Goal: Information Seeking & Learning: Learn about a topic

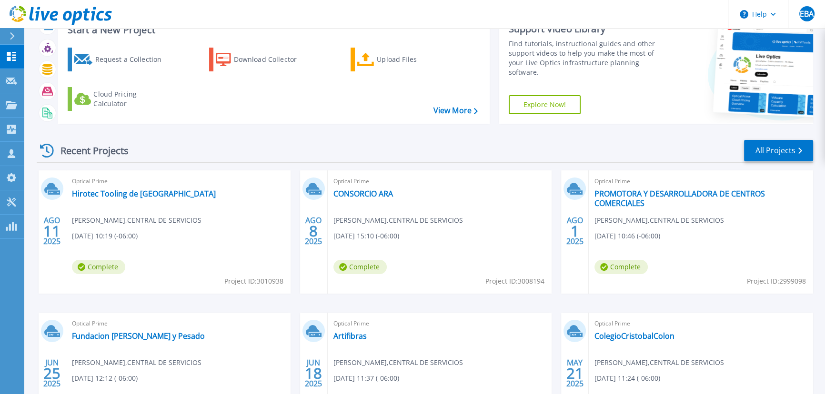
scroll to position [86, 0]
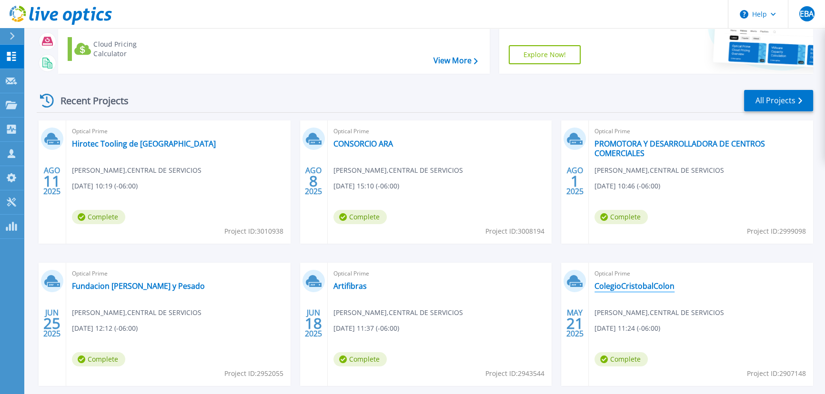
click at [615, 285] on link "ColegioCristobalColon" at bounding box center [634, 286] width 80 height 10
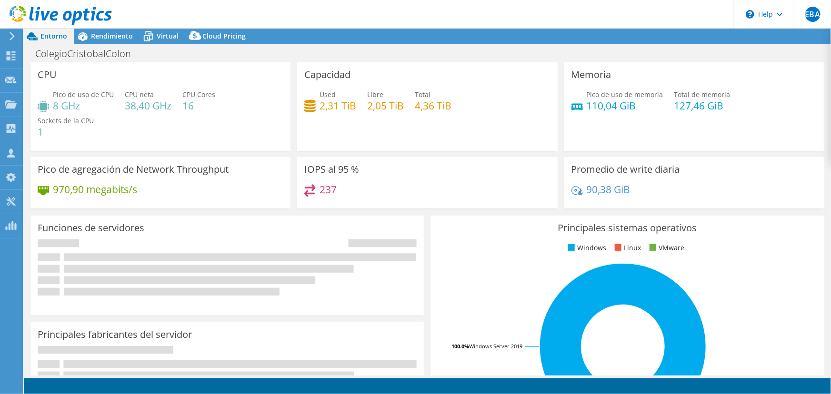
select select "USD"
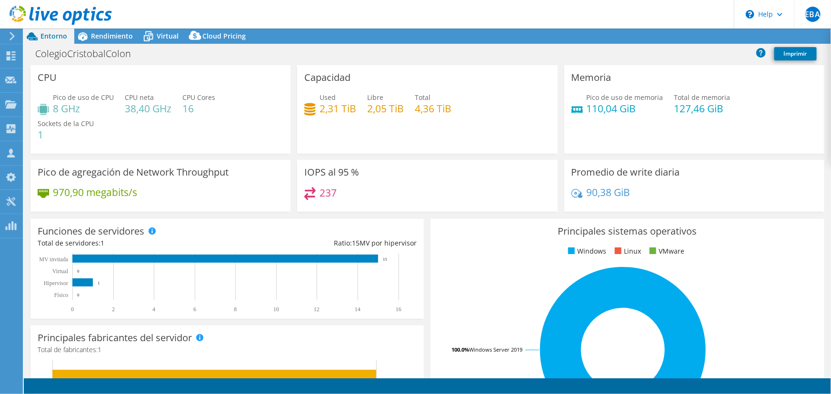
select select "USEast"
drag, startPoint x: 97, startPoint y: 281, endPoint x: 108, endPoint y: 282, distance: 10.6
click at [108, 282] on icon "0 2 4 6 8 10 12 14 16 Físico Hipervisor Virtual MV invitada 0 1 0 15" at bounding box center [223, 283] width 371 height 60
drag, startPoint x: 178, startPoint y: 108, endPoint x: 201, endPoint y: 112, distance: 23.7
click at [201, 112] on div "Pico de uso de CPU 8 GHz CPU neta 38,40 GHz CPU Cores 16 Sockets de la CPU 1" at bounding box center [161, 120] width 246 height 57
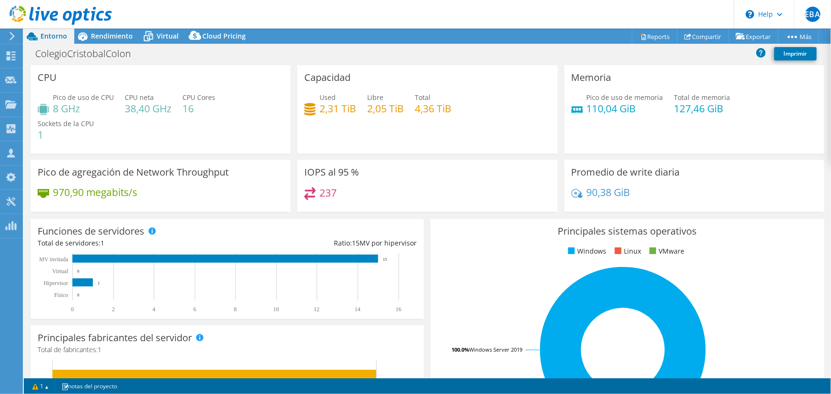
click at [77, 107] on h4 "8 GHz" at bounding box center [83, 108] width 61 height 10
drag, startPoint x: 93, startPoint y: 109, endPoint x: 45, endPoint y: 112, distance: 48.2
click at [45, 112] on div "Pico de uso de CPU 8 GHz" at bounding box center [76, 102] width 76 height 21
click at [362, 111] on div "Used 2,31 TiB Libre 2,05 TiB Total 4,36 TiB" at bounding box center [427, 107] width 246 height 31
drag, startPoint x: 317, startPoint y: 109, endPoint x: 353, endPoint y: 113, distance: 36.4
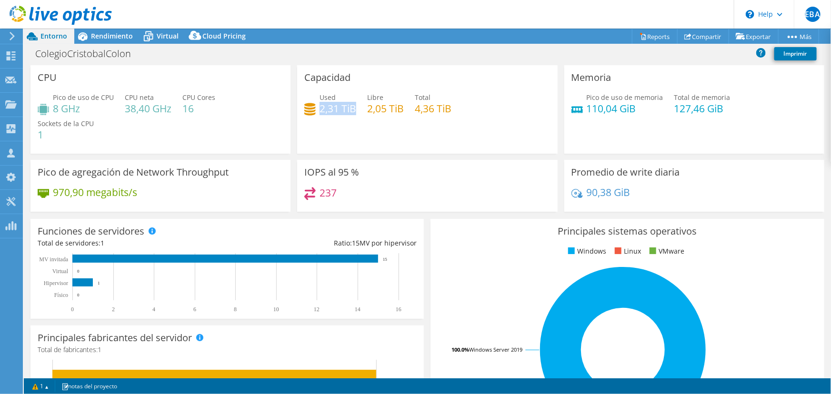
click at [353, 113] on h4 "2,31 TiB" at bounding box center [337, 108] width 37 height 10
click at [687, 114] on h4 "127,46 GiB" at bounding box center [702, 108] width 56 height 10
drag, startPoint x: 667, startPoint y: 109, endPoint x: 735, endPoint y: 110, distance: 68.1
click at [735, 110] on div "Pico de uso de memoria 110,04 GiB Total de memoria 127,46 GiB" at bounding box center [694, 107] width 246 height 31
click at [587, 109] on h4 "110,04 GiB" at bounding box center [625, 108] width 77 height 10
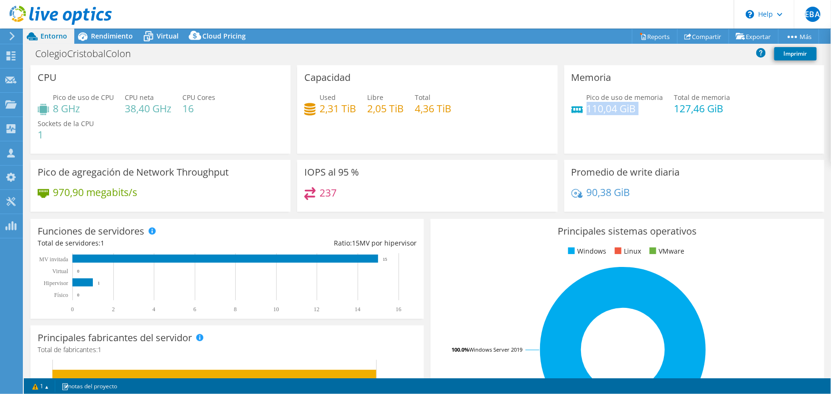
drag, startPoint x: 583, startPoint y: 108, endPoint x: 646, endPoint y: 109, distance: 62.9
click at [646, 109] on h4 "110,04 GiB" at bounding box center [625, 108] width 77 height 10
click at [603, 113] on h4 "110,04 GiB" at bounding box center [625, 108] width 77 height 10
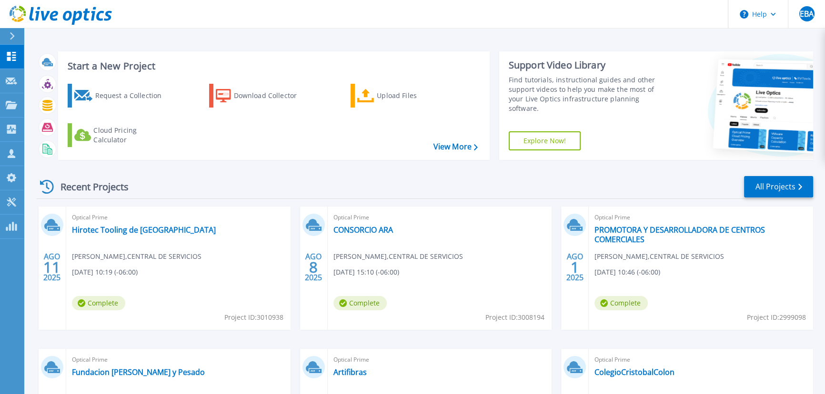
click at [285, 223] on span "Optical Prime" at bounding box center [178, 217] width 213 height 10
click at [361, 228] on link "CONSORCIO ARA" at bounding box center [363, 230] width 60 height 10
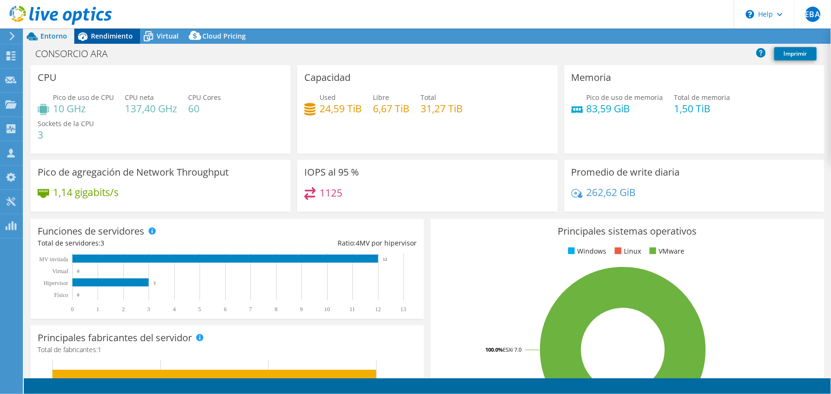
click at [107, 35] on span "Rendimiento" at bounding box center [112, 35] width 42 height 9
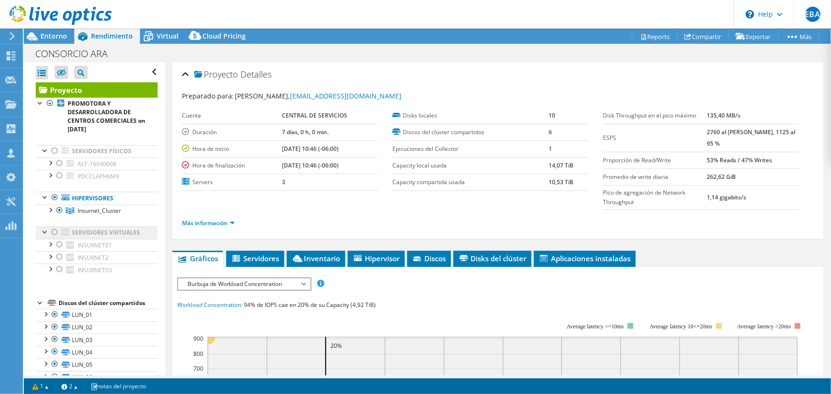
click at [93, 235] on link "Servidores virtuales" at bounding box center [97, 233] width 122 height 12
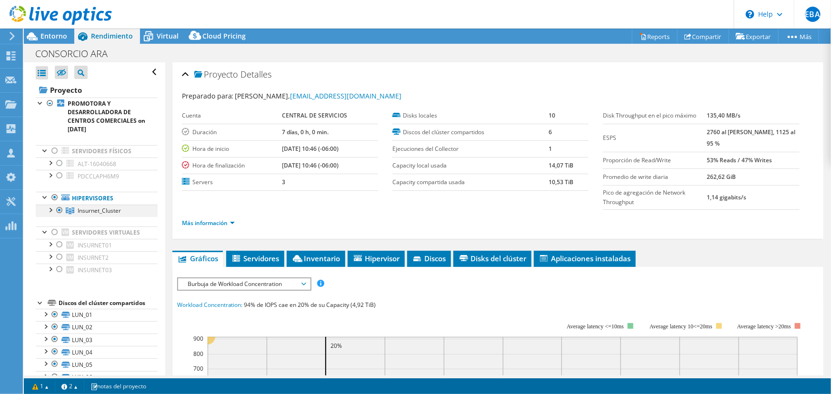
click at [51, 209] on div at bounding box center [50, 210] width 10 height 10
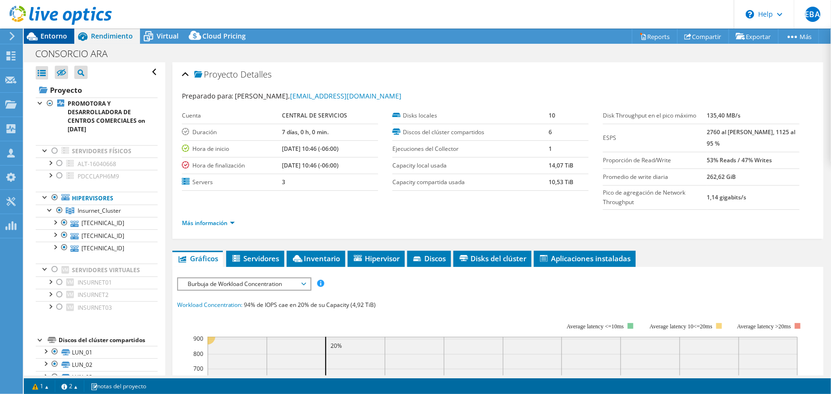
click at [46, 32] on span "Entorno" at bounding box center [53, 35] width 27 height 9
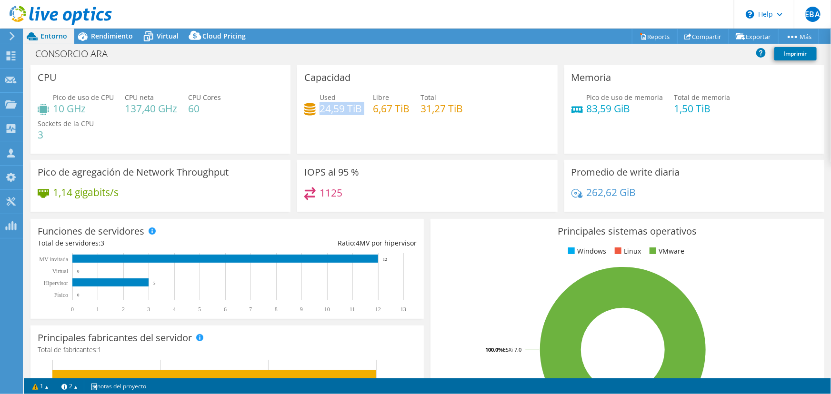
drag, startPoint x: 318, startPoint y: 108, endPoint x: 369, endPoint y: 110, distance: 51.5
click at [369, 110] on div "Used 24,59 TiB Libre 6,67 TiB Total 31,27 TiB" at bounding box center [427, 107] width 246 height 31
drag, startPoint x: 58, startPoint y: 109, endPoint x: 159, endPoint y: 179, distance: 123.1
click at [74, 108] on h4 "10 GHz" at bounding box center [83, 108] width 61 height 10
drag, startPoint x: 667, startPoint y: 108, endPoint x: 711, endPoint y: 114, distance: 44.2
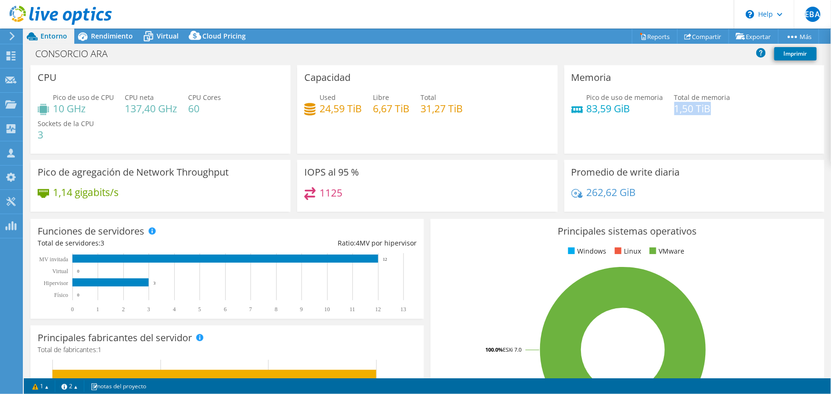
click at [711, 114] on div "Pico de uso de memoria 83,59 GiB Total de memoria 1,50 TiB" at bounding box center [694, 107] width 246 height 31
drag, startPoint x: 581, startPoint y: 109, endPoint x: 643, endPoint y: 110, distance: 62.4
click at [643, 110] on div "Pico de uso de memoria 83,59 GiB" at bounding box center [617, 102] width 92 height 21
drag, startPoint x: 154, startPoint y: 280, endPoint x: 161, endPoint y: 285, distance: 8.9
click at [161, 285] on icon "0 1 2 3 4 5 6 7 8 9 10 11 12 13 Físico Hipervisor Virtual MV invitada 0 3 0 12" at bounding box center [223, 283] width 371 height 60
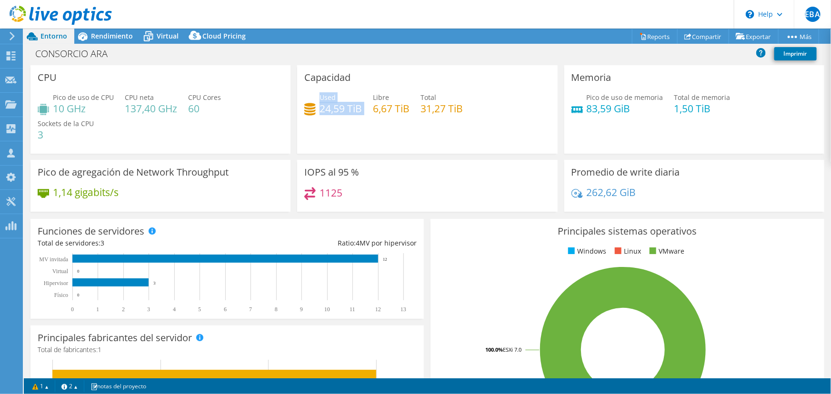
drag, startPoint x: 317, startPoint y: 107, endPoint x: 365, endPoint y: 110, distance: 48.2
click at [365, 110] on div "Used 24,59 TiB Libre 6,67 TiB Total 31,27 TiB" at bounding box center [427, 107] width 246 height 31
drag, startPoint x: 667, startPoint y: 104, endPoint x: 722, endPoint y: 110, distance: 56.0
click at [722, 110] on div "Pico de uso de memoria 83,59 GiB Total de memoria 1,50 TiB" at bounding box center [694, 107] width 246 height 31
drag, startPoint x: 581, startPoint y: 104, endPoint x: 625, endPoint y: 109, distance: 43.6
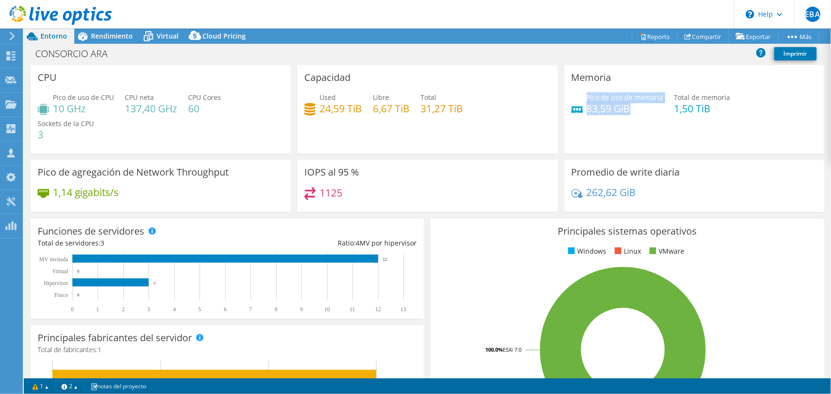
click at [625, 109] on div "Pico de uso de memoria 83,59 GiB" at bounding box center [617, 102] width 92 height 21
click at [188, 110] on div "Pico de uso de CPU 10 GHz CPU [PERSON_NAME] 137,40 GHz CPU Cores 60 Sockets de …" at bounding box center [161, 120] width 246 height 57
click at [380, 129] on div "Capacidad Used 24,59 TiB Libre 6,67 TiB Total 31,27 TiB" at bounding box center [427, 109] width 260 height 89
click at [326, 106] on h4 "24,59 TiB" at bounding box center [340, 108] width 42 height 10
drag, startPoint x: 319, startPoint y: 108, endPoint x: 356, endPoint y: 110, distance: 36.7
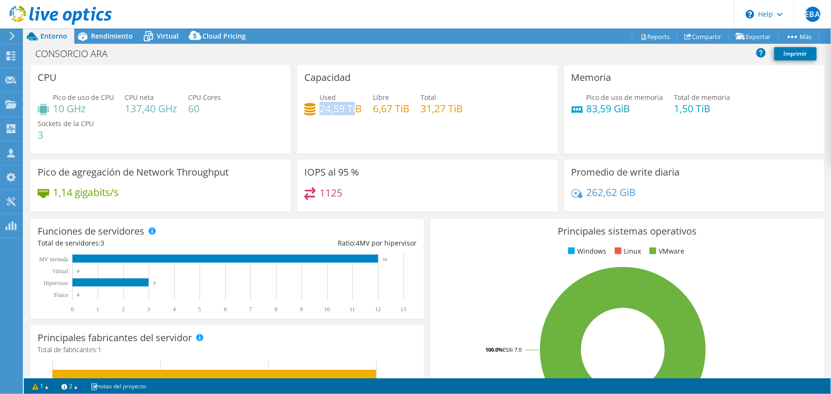
click at [356, 110] on h4 "24,59 TiB" at bounding box center [340, 108] width 42 height 10
click at [334, 114] on h4 "24,59 TiB" at bounding box center [340, 108] width 42 height 10
drag, startPoint x: 319, startPoint y: 107, endPoint x: 357, endPoint y: 109, distance: 37.7
click at [357, 108] on h4 "24,59 TiB" at bounding box center [340, 108] width 42 height 10
click at [120, 34] on span "Rendimiento" at bounding box center [112, 35] width 42 height 9
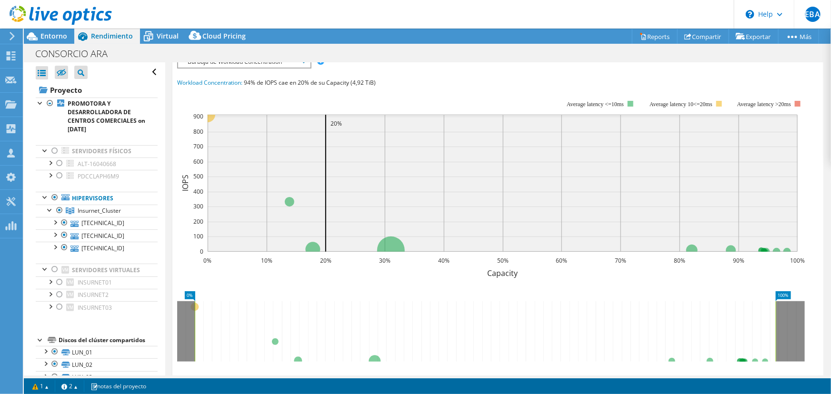
scroll to position [173, 0]
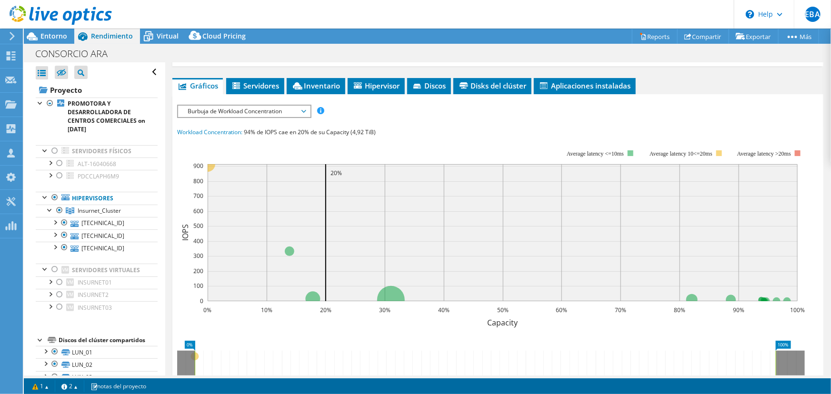
click at [287, 110] on span "Burbuja de Workload Concentration" at bounding box center [244, 111] width 122 height 11
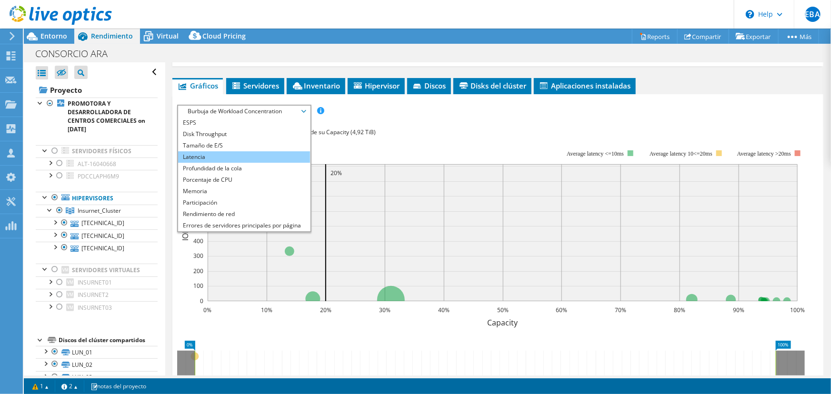
click at [229, 152] on li "Latencia" at bounding box center [244, 156] width 132 height 11
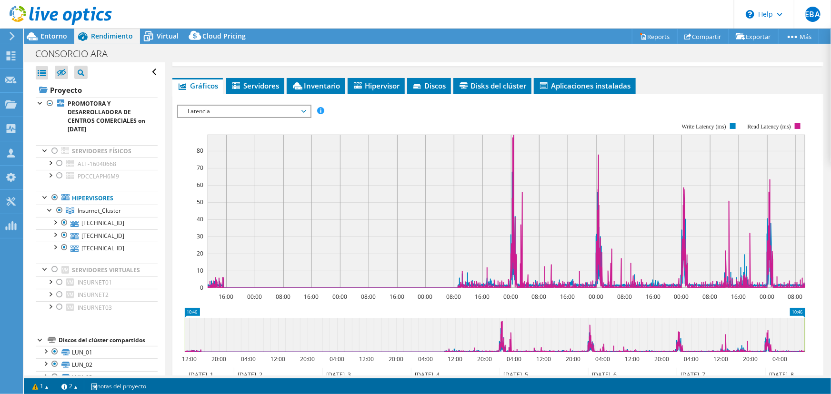
scroll to position [259, 0]
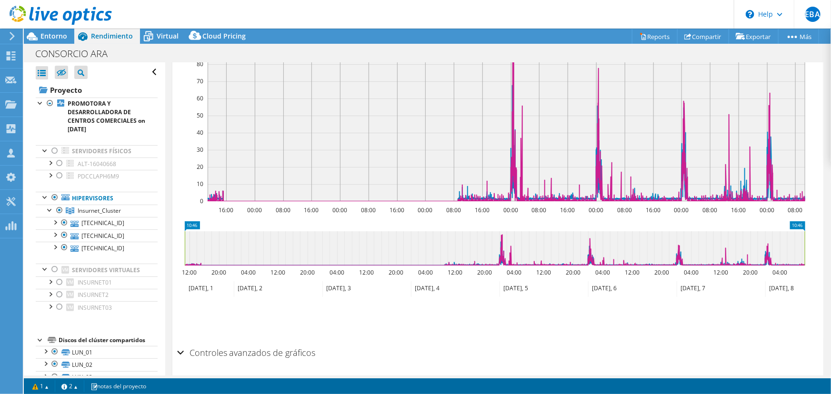
click at [345, 288] on icon at bounding box center [366, 289] width 89 height 16
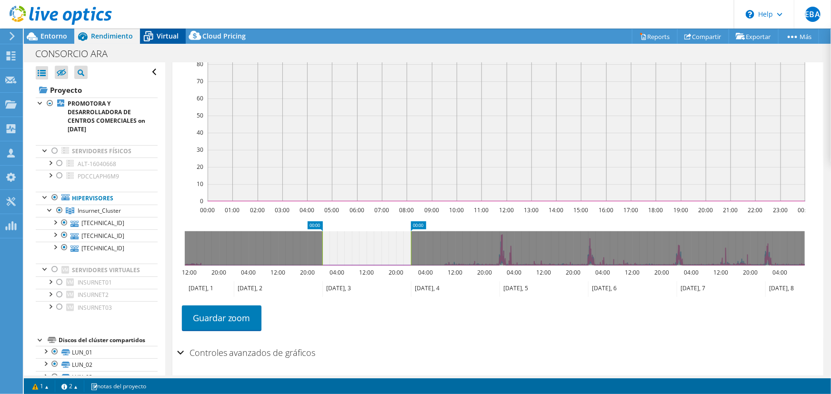
click at [172, 34] on span "Virtual" at bounding box center [168, 35] width 22 height 9
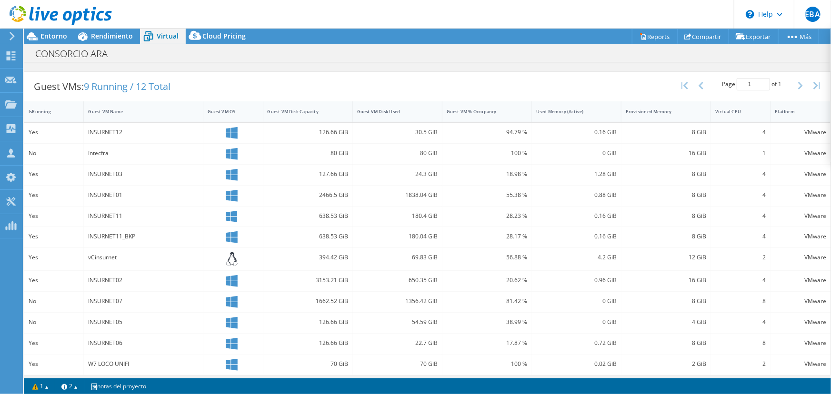
scroll to position [181, 0]
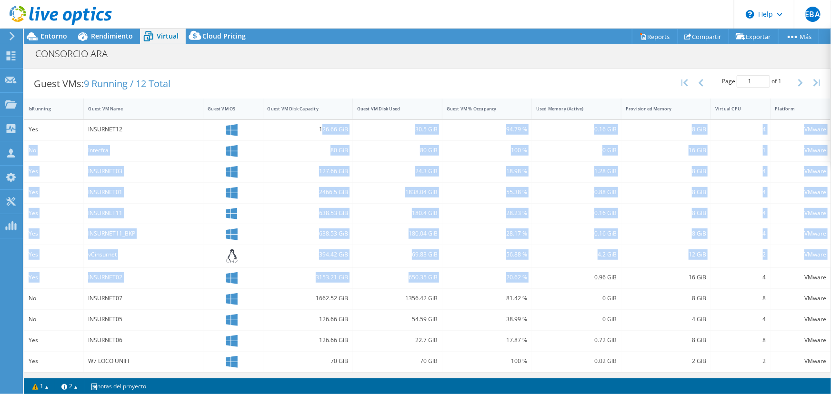
drag, startPoint x: 320, startPoint y: 125, endPoint x: 540, endPoint y: 274, distance: 265.8
click at [540, 274] on div "Yes INSURNET12 126.66 GiB 30.5 GiB 94.79 % 0.16 GiB 8 GiB 4 VMware No Intecfra …" at bounding box center [427, 246] width 806 height 252
click at [94, 28] on div at bounding box center [56, 16] width 112 height 32
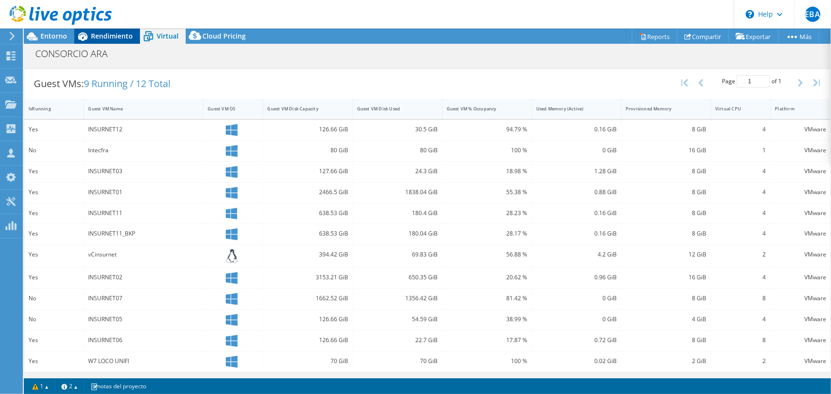
click at [94, 35] on span "Rendimiento" at bounding box center [112, 35] width 42 height 9
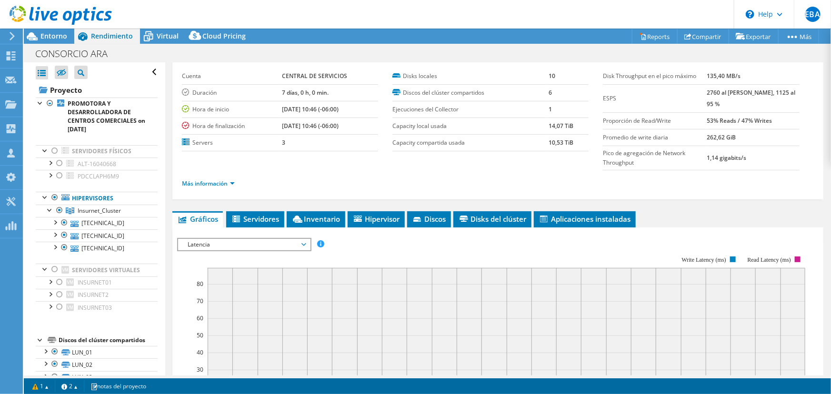
scroll to position [43, 0]
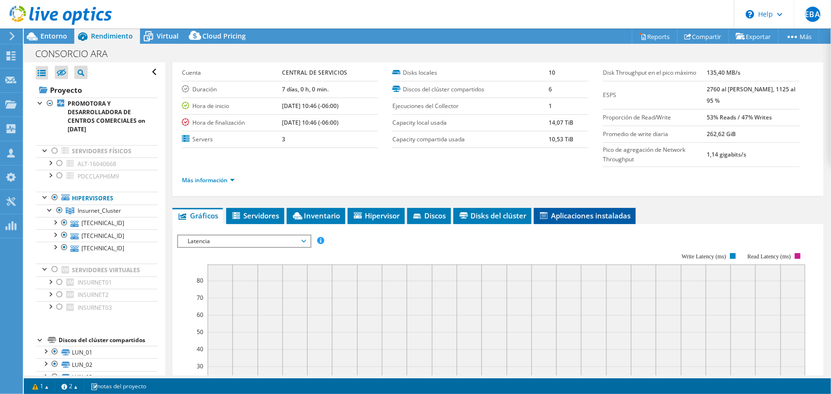
click at [583, 216] on span "Aplicaciones instaladas" at bounding box center [584, 216] width 92 height 10
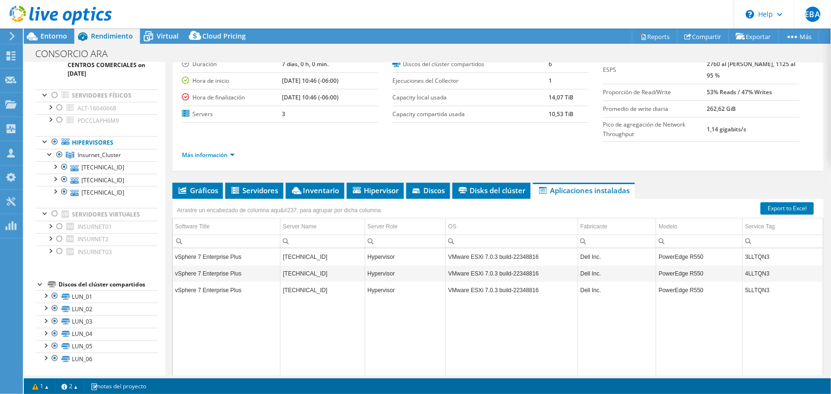
scroll to position [129, 0]
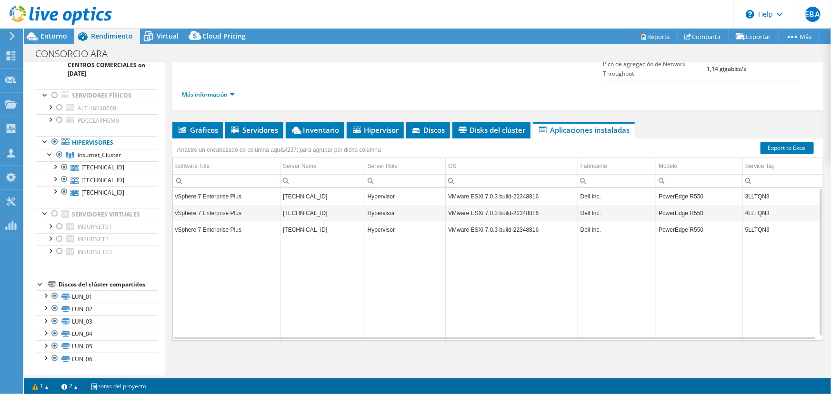
drag, startPoint x: 198, startPoint y: 197, endPoint x: 189, endPoint y: 198, distance: 8.6
click at [195, 199] on td "vSphere 7 Enterprise Plus" at bounding box center [227, 196] width 108 height 17
drag, startPoint x: 239, startPoint y: 197, endPoint x: 173, endPoint y: 200, distance: 66.3
click at [173, 200] on div "Arrastre un encabezado de columna aqu&#237; para agrupar por dicha columna Soft…" at bounding box center [497, 240] width 651 height 202
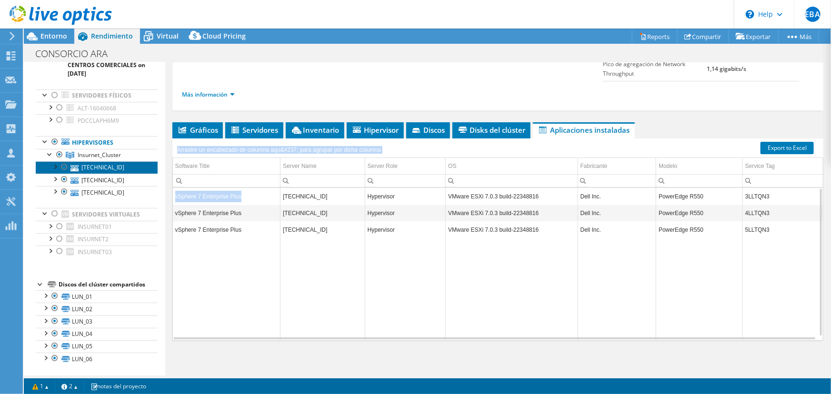
click at [102, 166] on link "[TECHNICAL_ID]" at bounding box center [97, 167] width 122 height 12
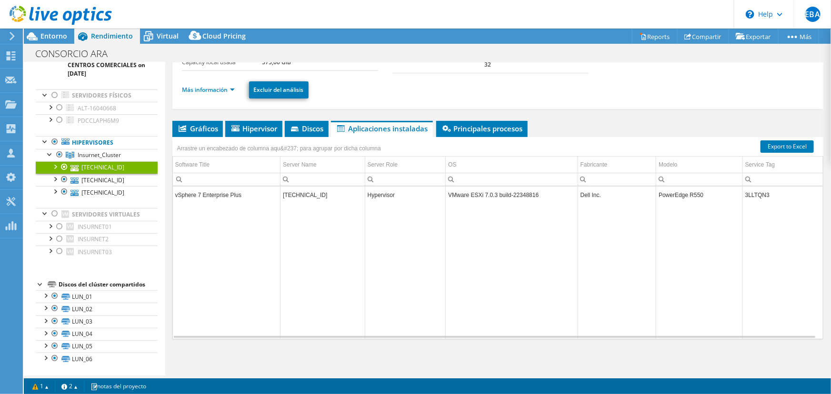
scroll to position [86, 0]
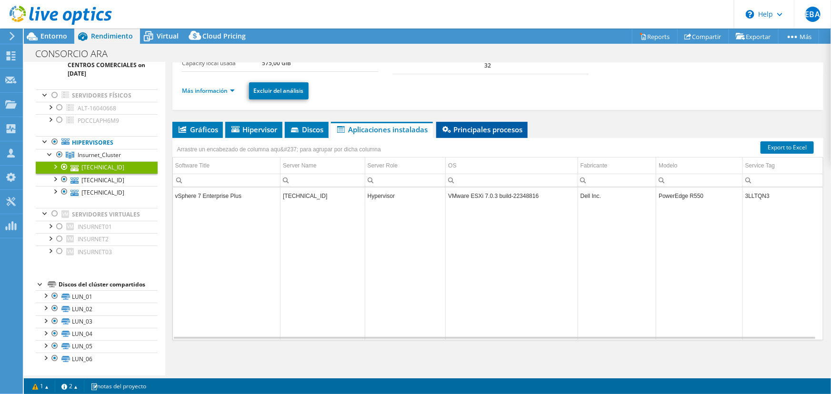
click at [505, 125] on span "Principales procesos" at bounding box center [482, 130] width 82 height 10
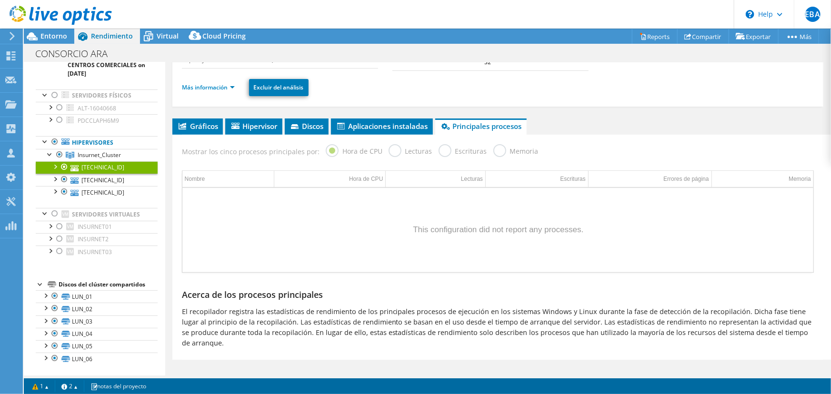
click at [413, 117] on div "[TECHNICAL_ID] Detalles Sistema operativo VMware ESXi 7.0.3 build-22348816 Disk…" at bounding box center [497, 175] width 665 height 404
click at [405, 125] on span "Aplicaciones instaladas" at bounding box center [382, 126] width 92 height 10
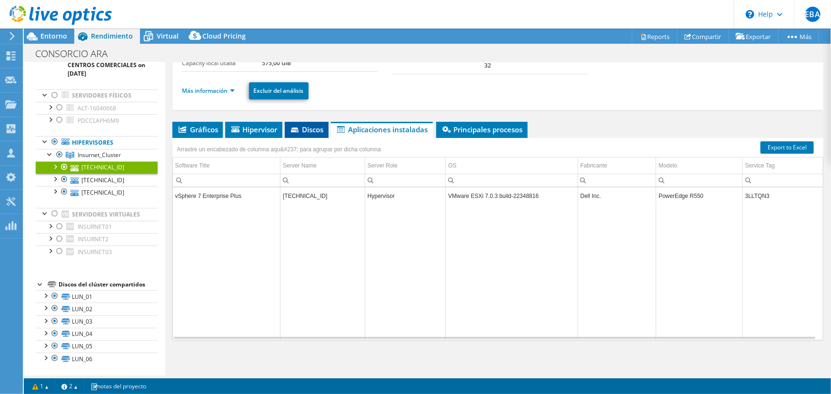
click at [324, 125] on span "Discos" at bounding box center [306, 130] width 34 height 10
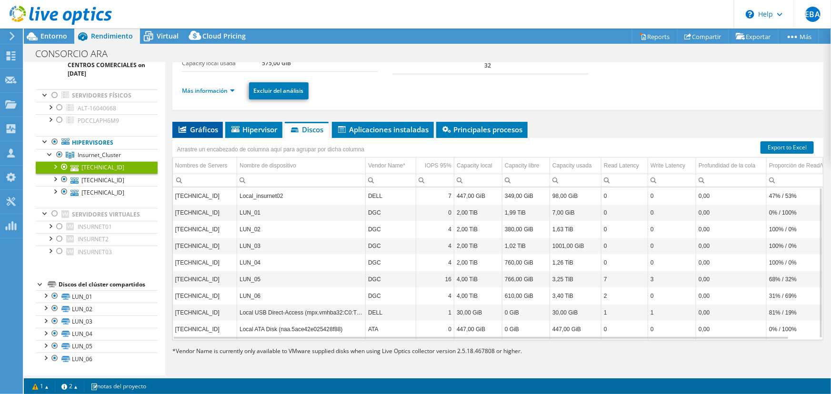
click at [202, 125] on span "Gráficos" at bounding box center [197, 130] width 41 height 10
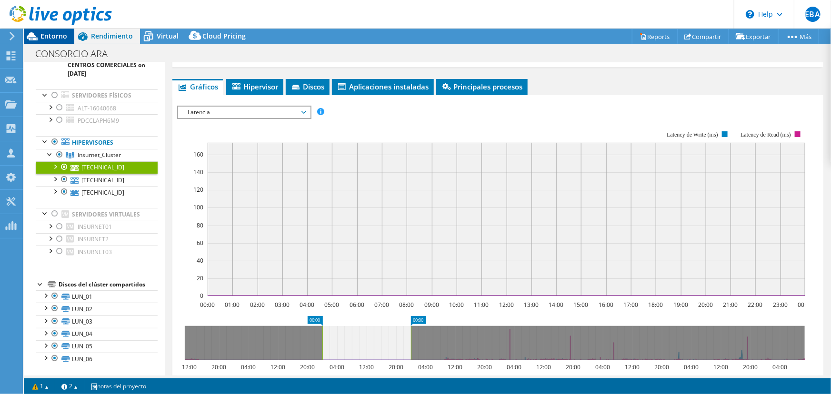
click at [38, 32] on icon at bounding box center [32, 36] width 17 height 17
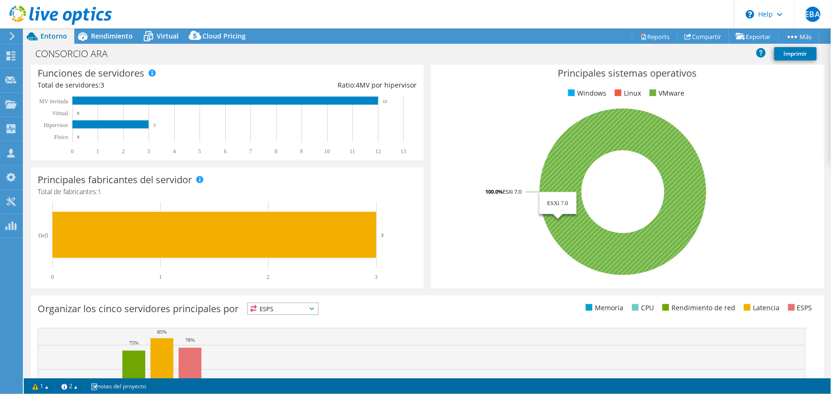
scroll to position [173, 0]
